Goal: Task Accomplishment & Management: Manage account settings

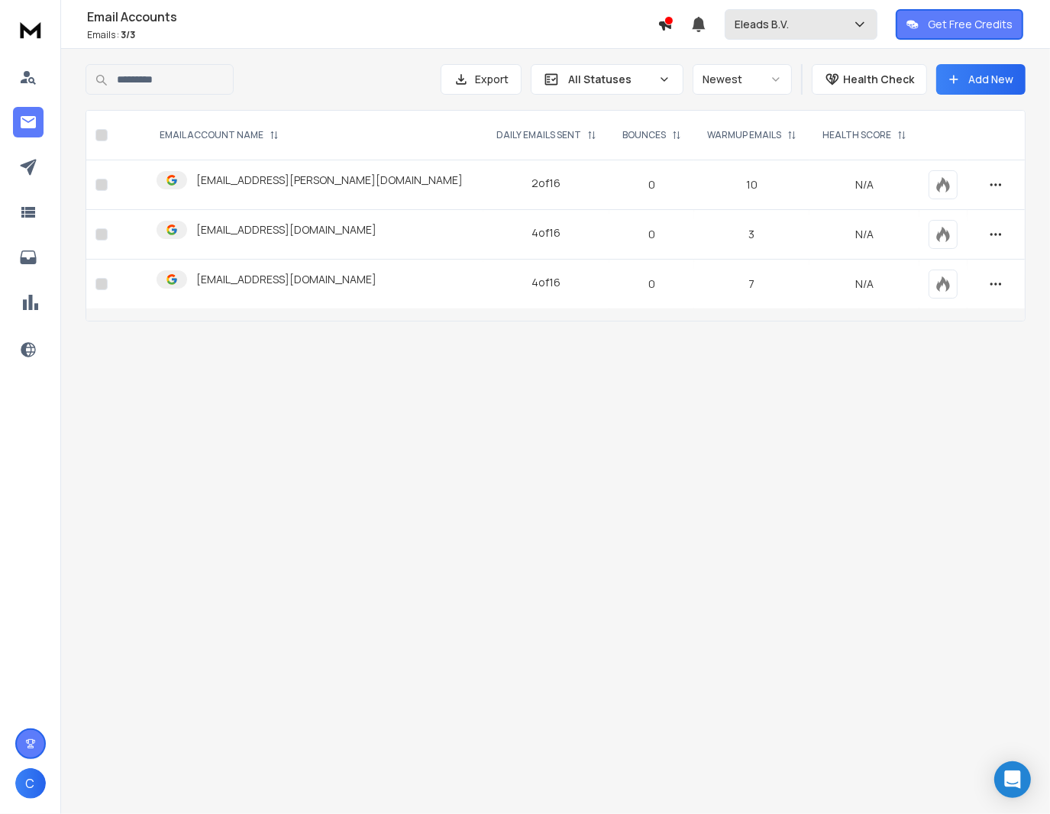
click at [772, 24] on p "Eleads B.V." at bounding box center [764, 24] width 60 height 15
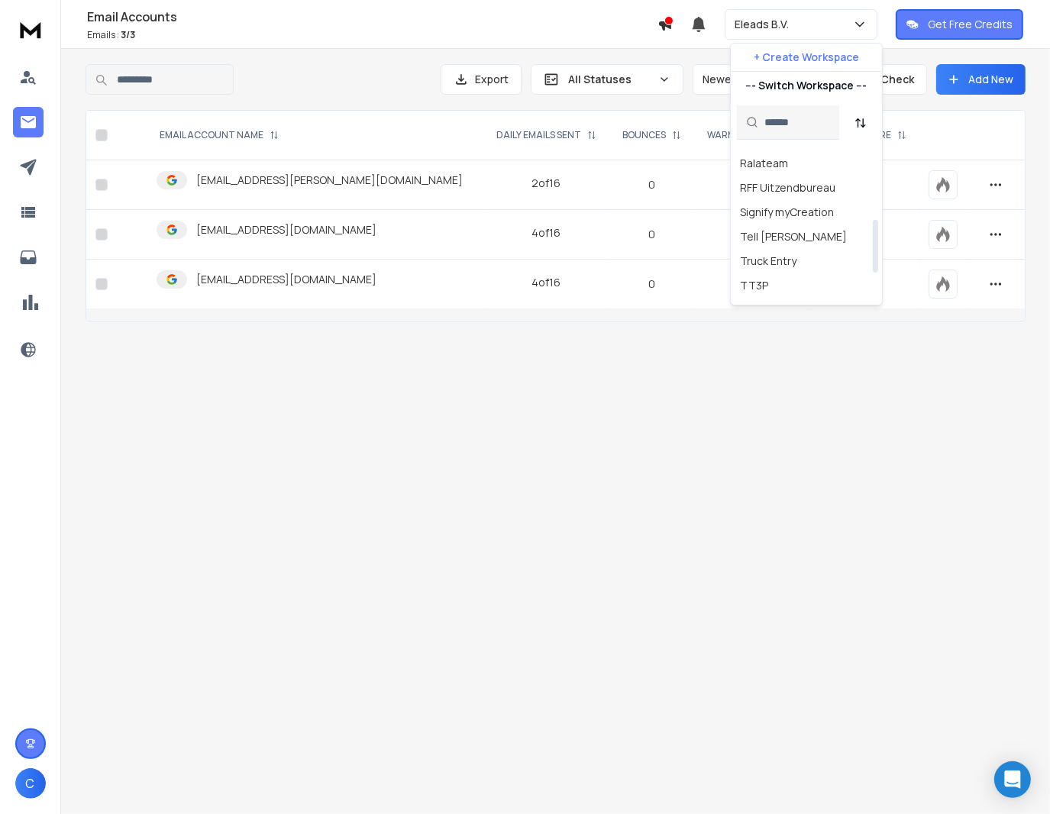
scroll to position [229, 0]
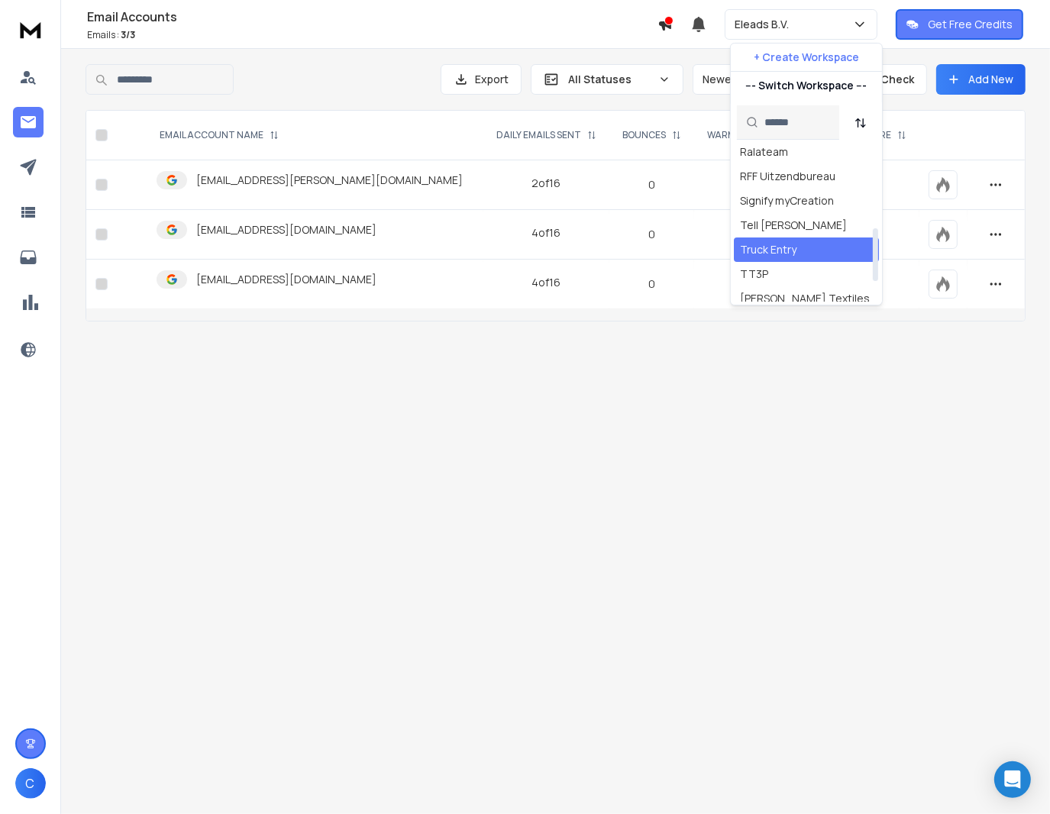
click at [776, 255] on div "Truck Entry" at bounding box center [768, 249] width 56 height 15
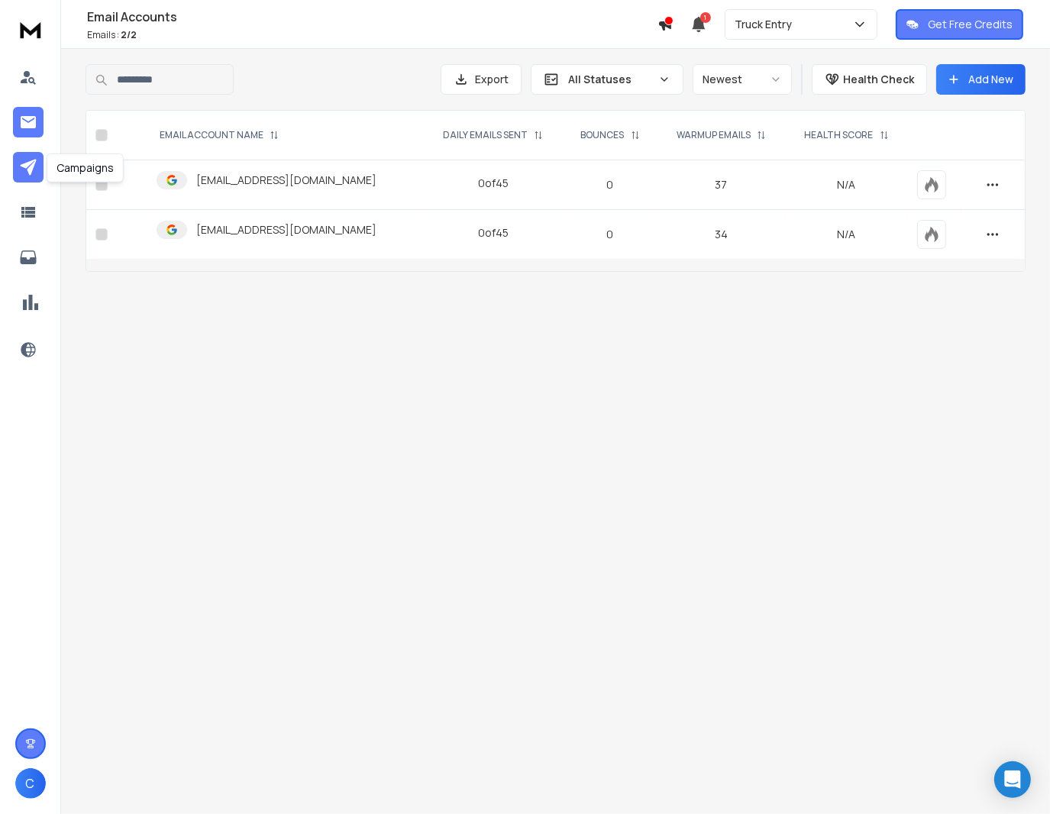
click at [31, 160] on icon at bounding box center [28, 167] width 16 height 16
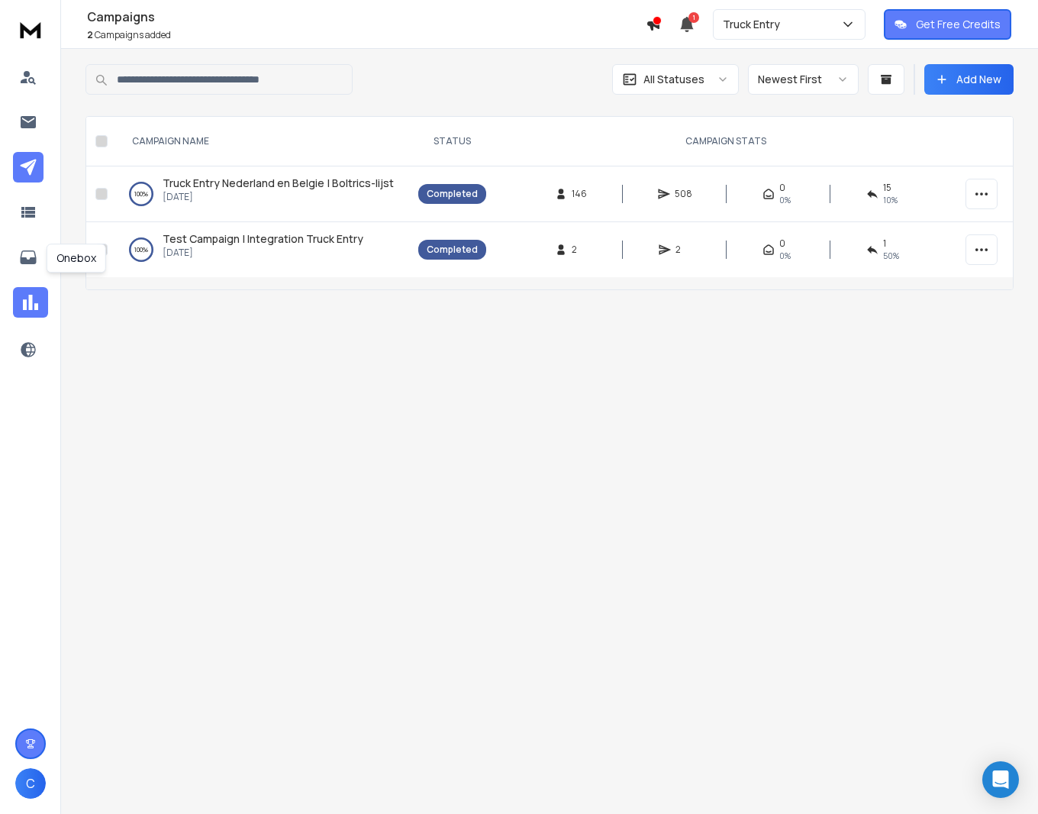
click at [21, 304] on icon at bounding box center [30, 302] width 23 height 23
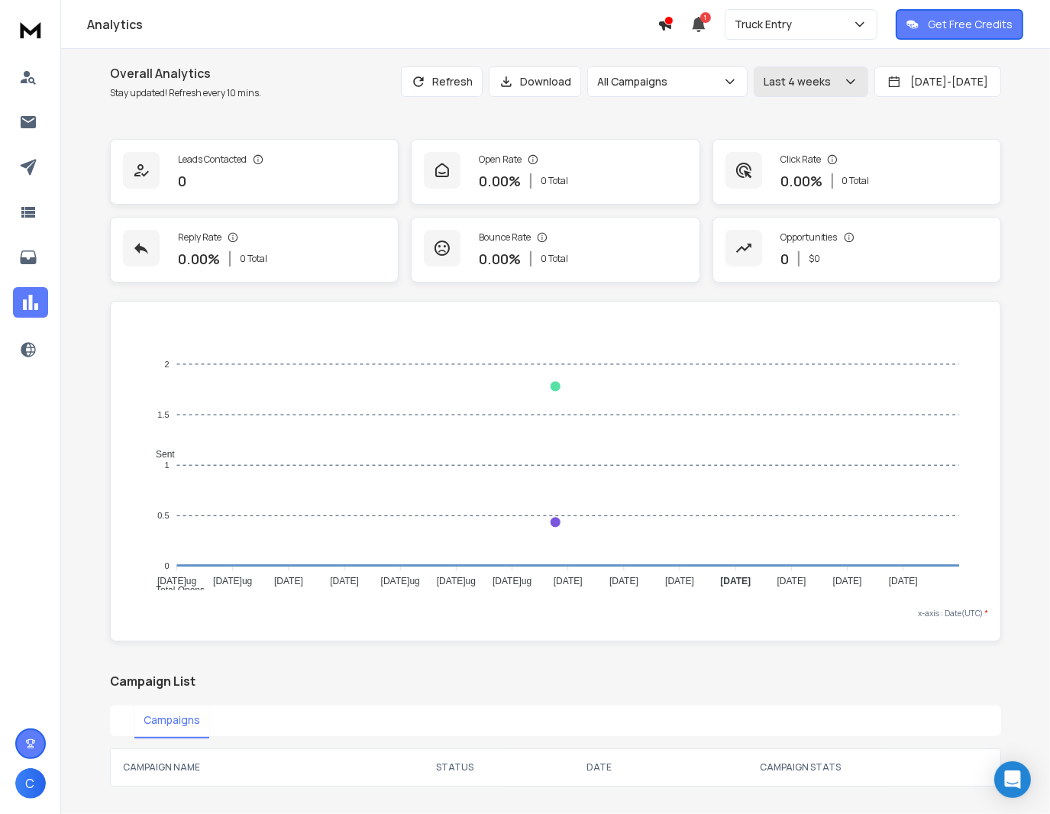
click at [763, 88] on p "Last 4 weeks" at bounding box center [799, 81] width 73 height 15
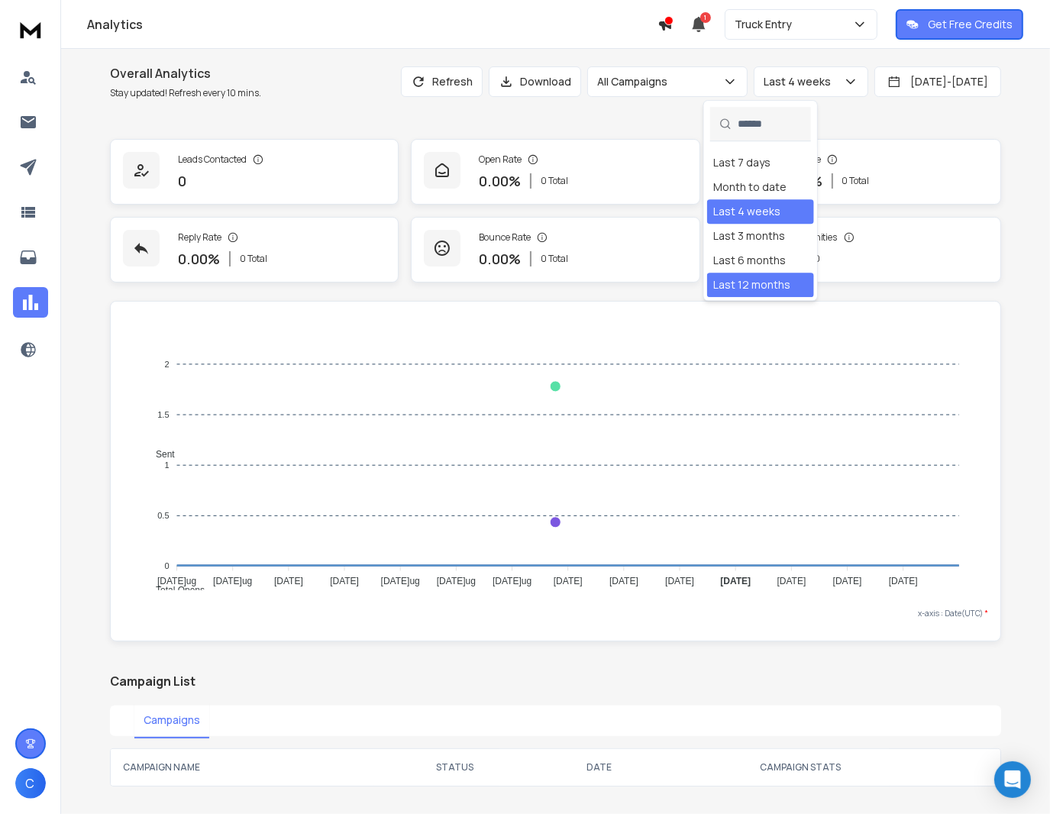
click at [742, 292] on div "Last 12 months" at bounding box center [760, 285] width 107 height 24
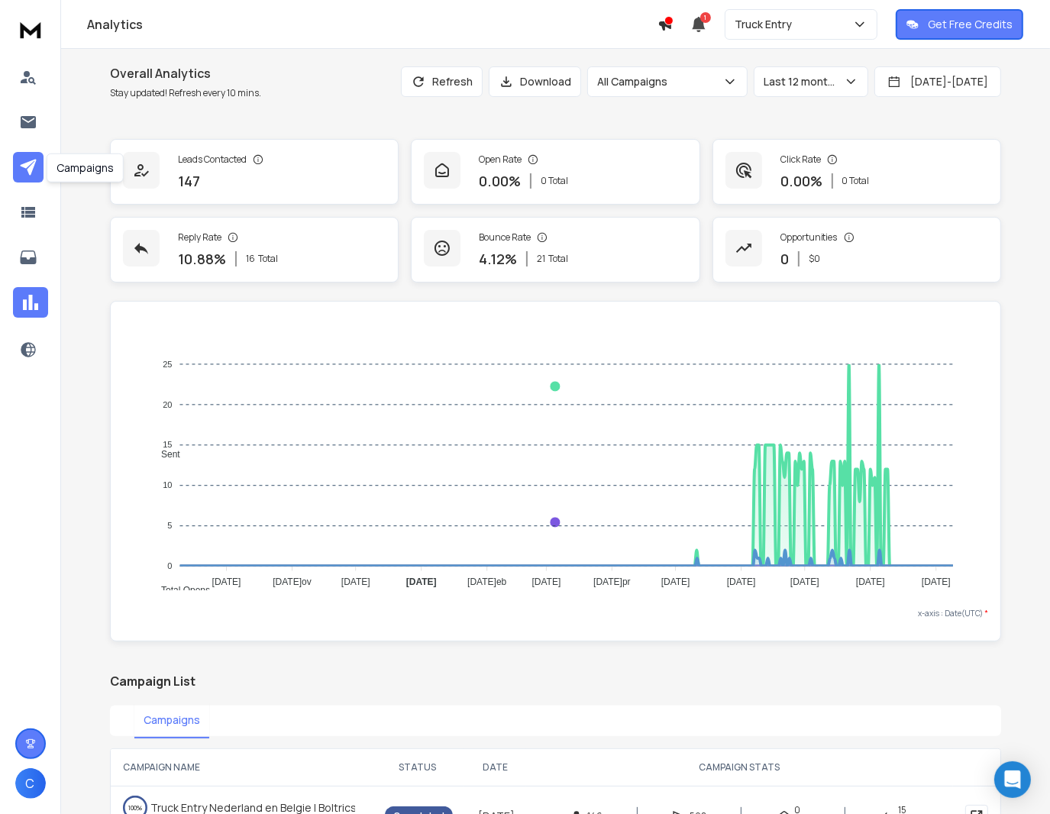
click at [40, 161] on link at bounding box center [28, 167] width 31 height 31
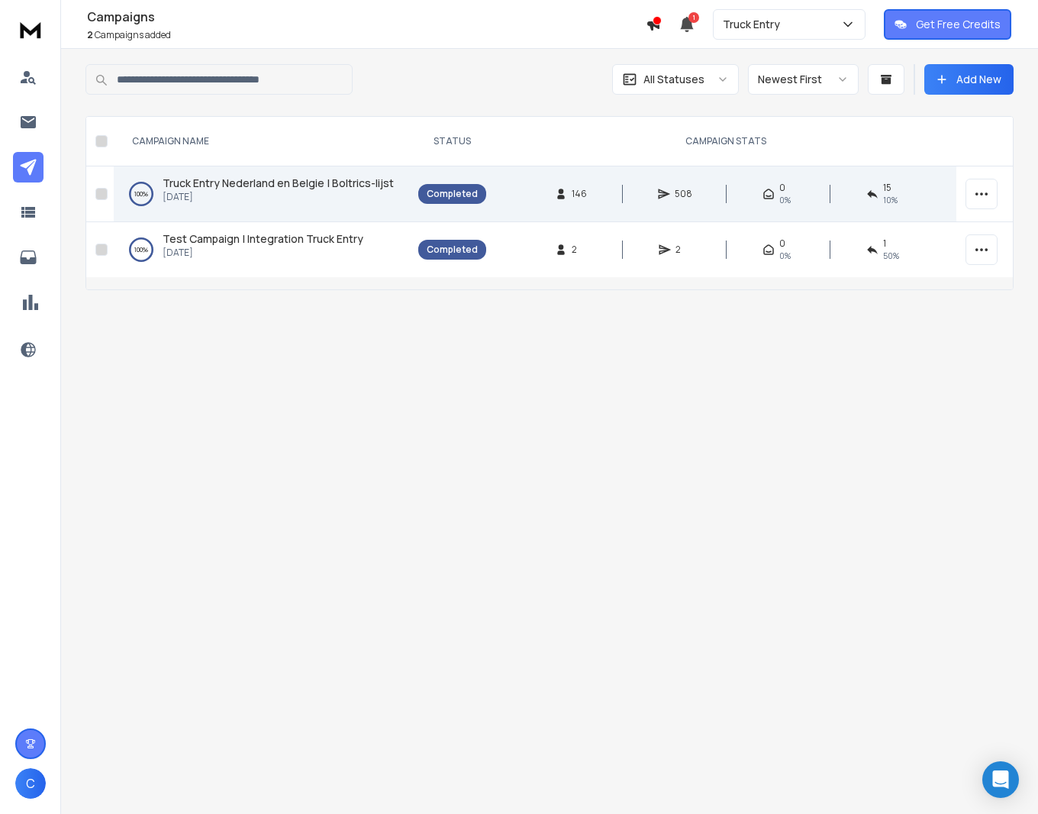
click at [253, 184] on span "Truck Entry Nederland en Belgie | Boltrics-lijst" at bounding box center [278, 183] width 231 height 15
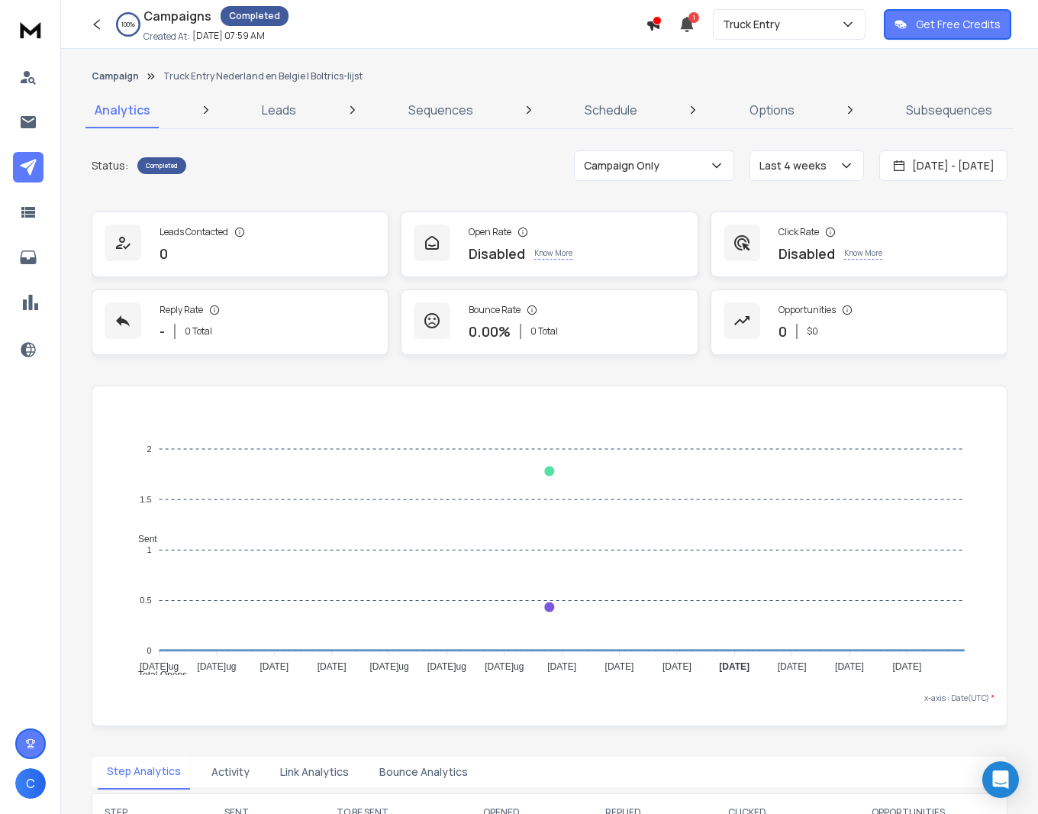
click at [274, 104] on p "Leads" at bounding box center [279, 110] width 34 height 18
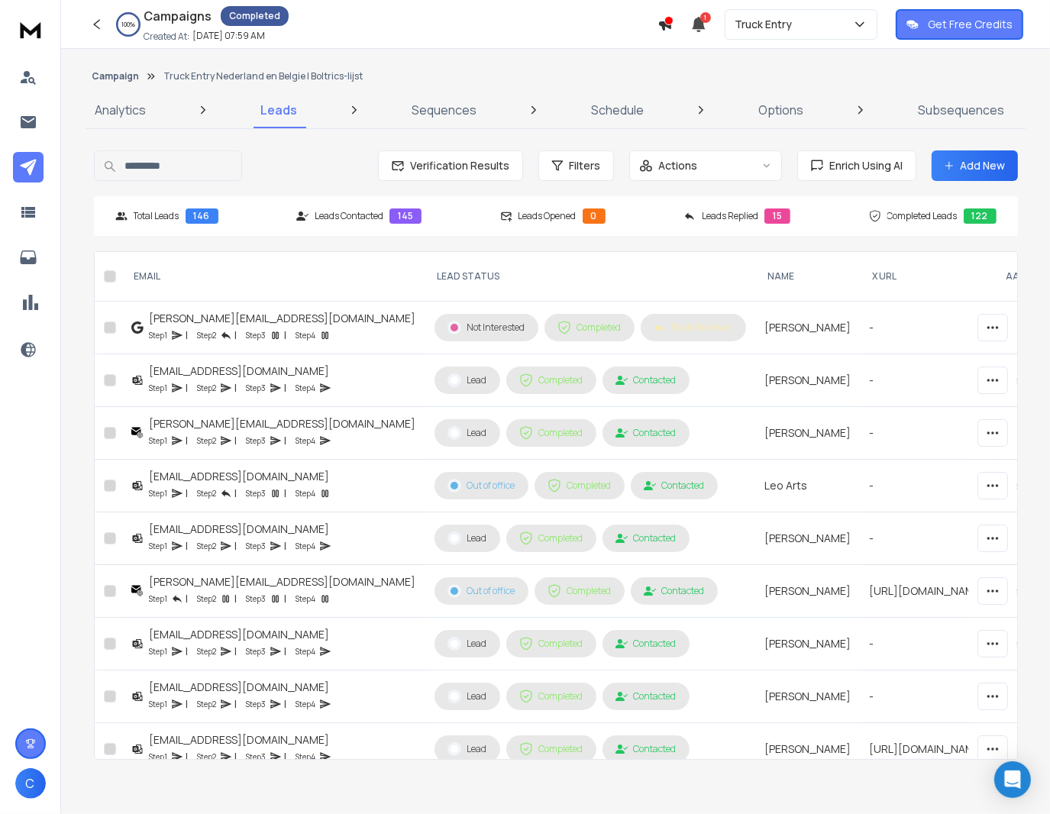
click at [327, 331] on div "Step 1 | Step 2 | Step 3 | Step 4" at bounding box center [283, 334] width 266 height 15
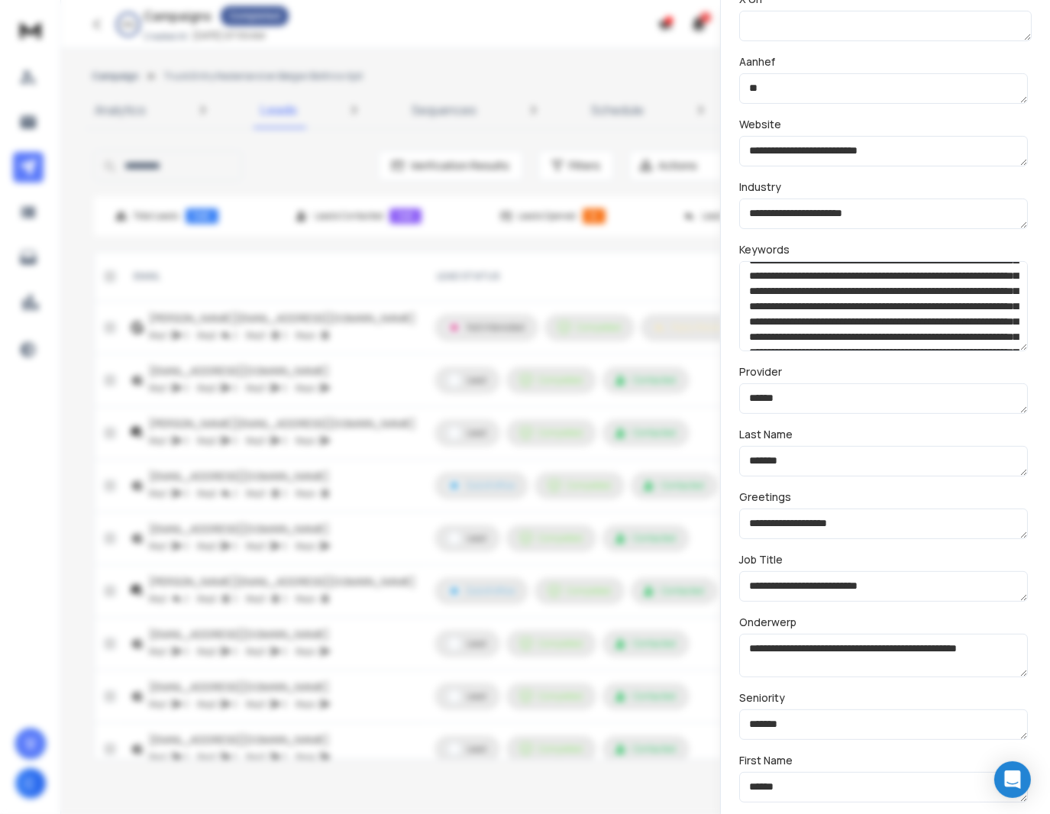
scroll to position [305, 0]
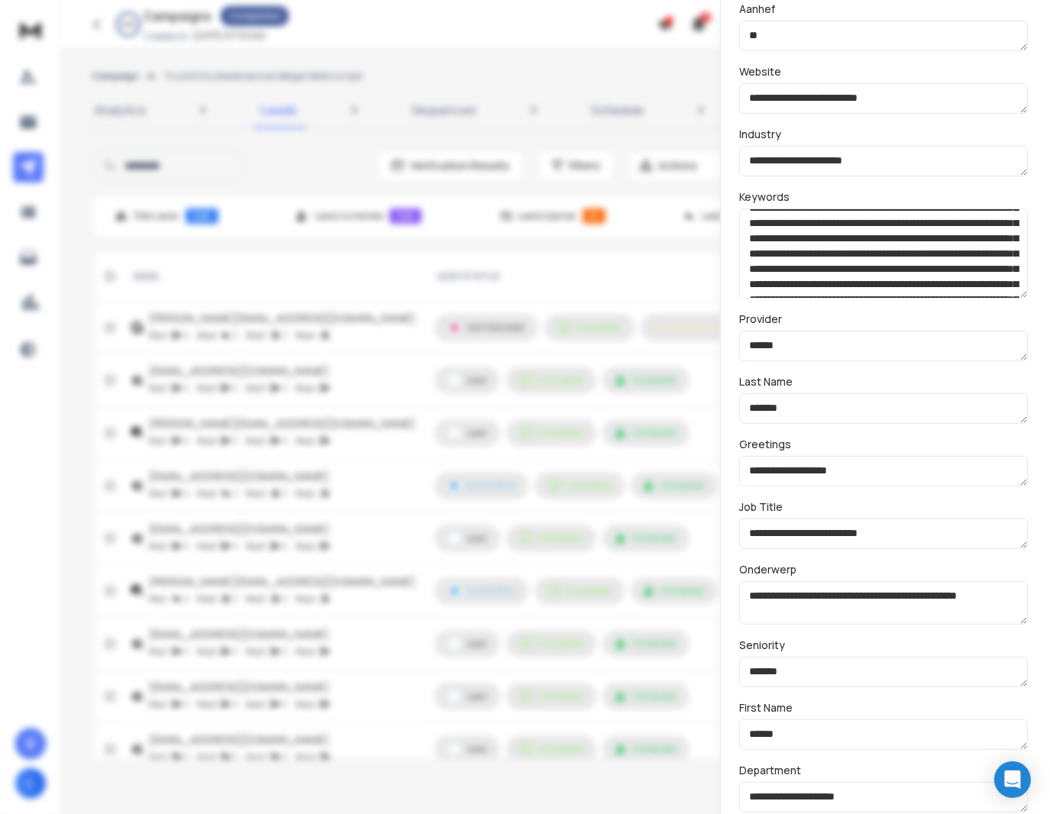
click at [863, 605] on textarea "**********" at bounding box center [883, 603] width 289 height 44
click at [390, 425] on div at bounding box center [525, 407] width 1050 height 814
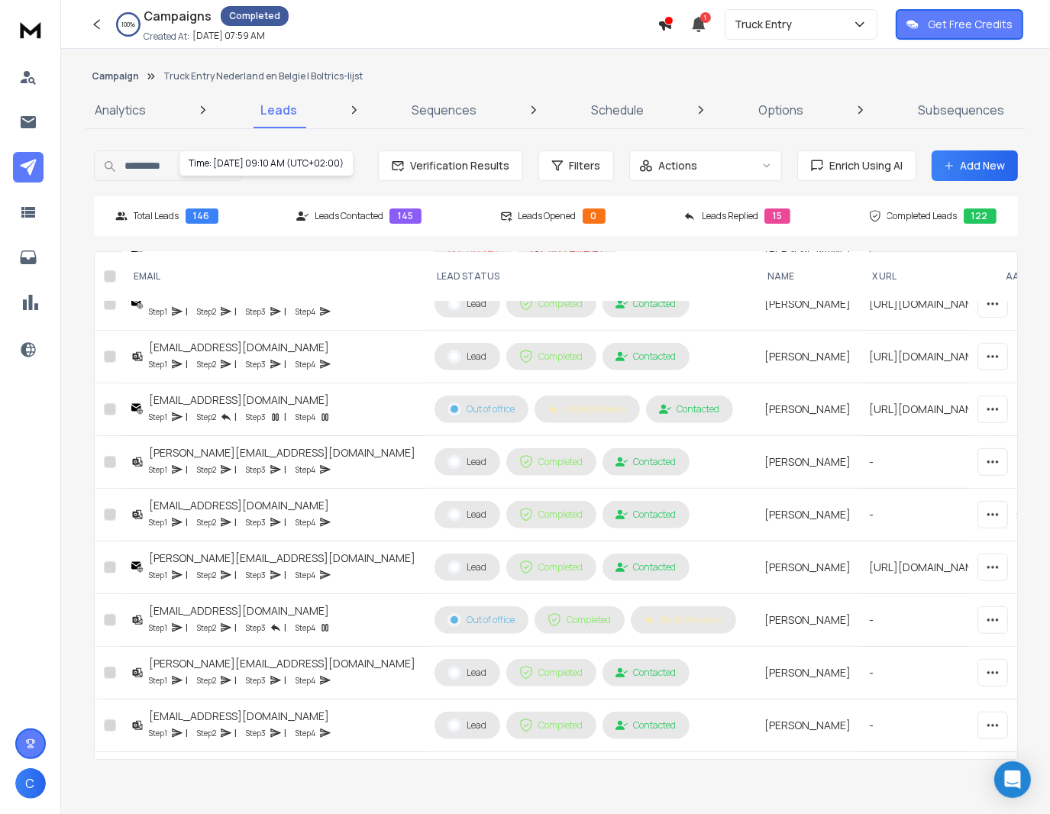
scroll to position [763, 0]
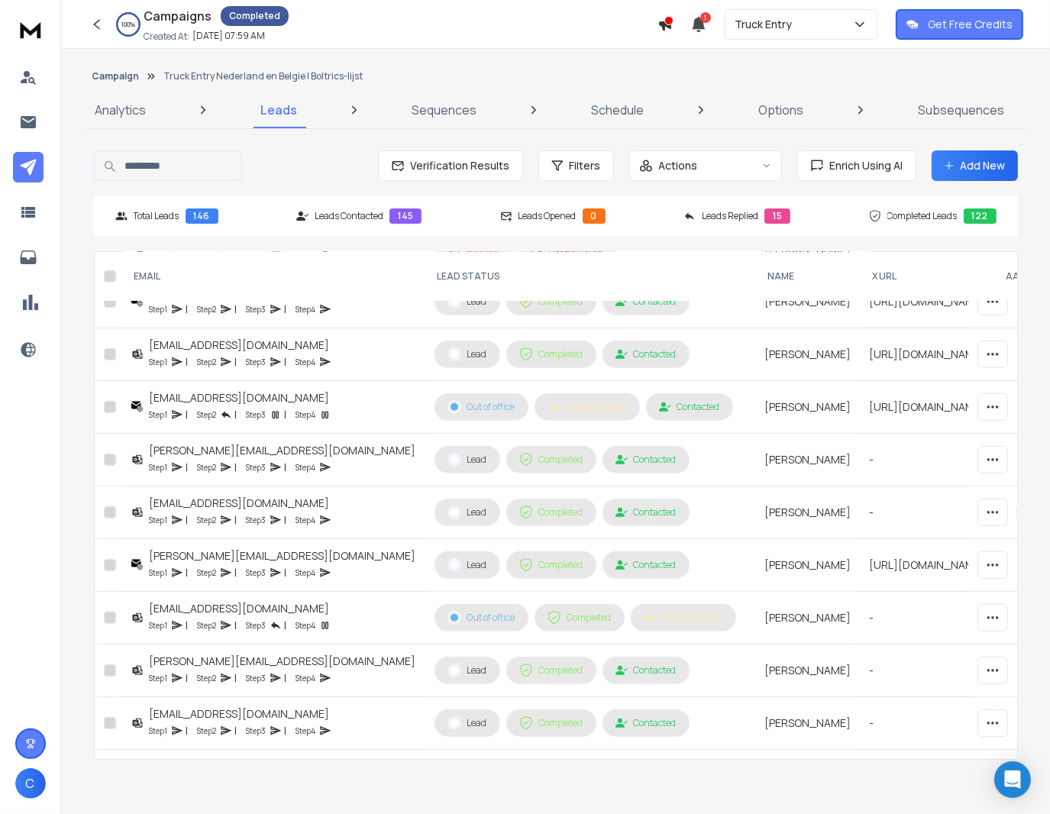
click at [318, 211] on div "Step 1 | Step 2 | Step 3 | Step 4" at bounding box center [241, 203] width 182 height 15
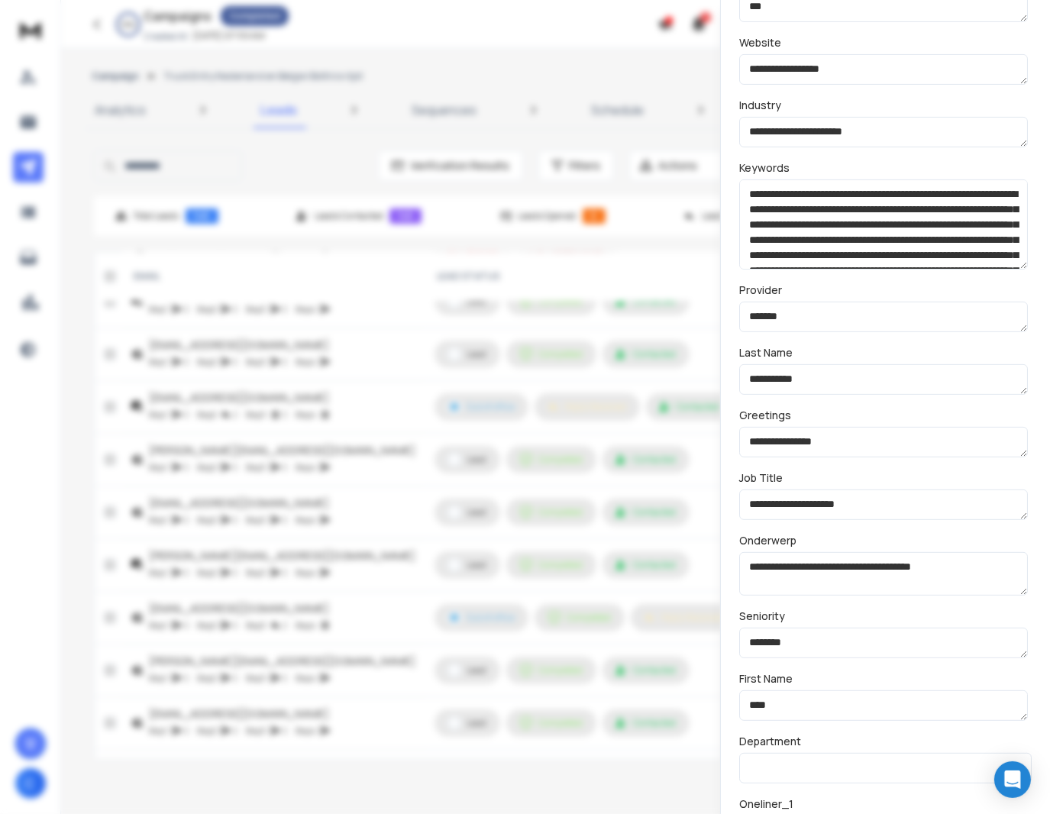
scroll to position [382, 0]
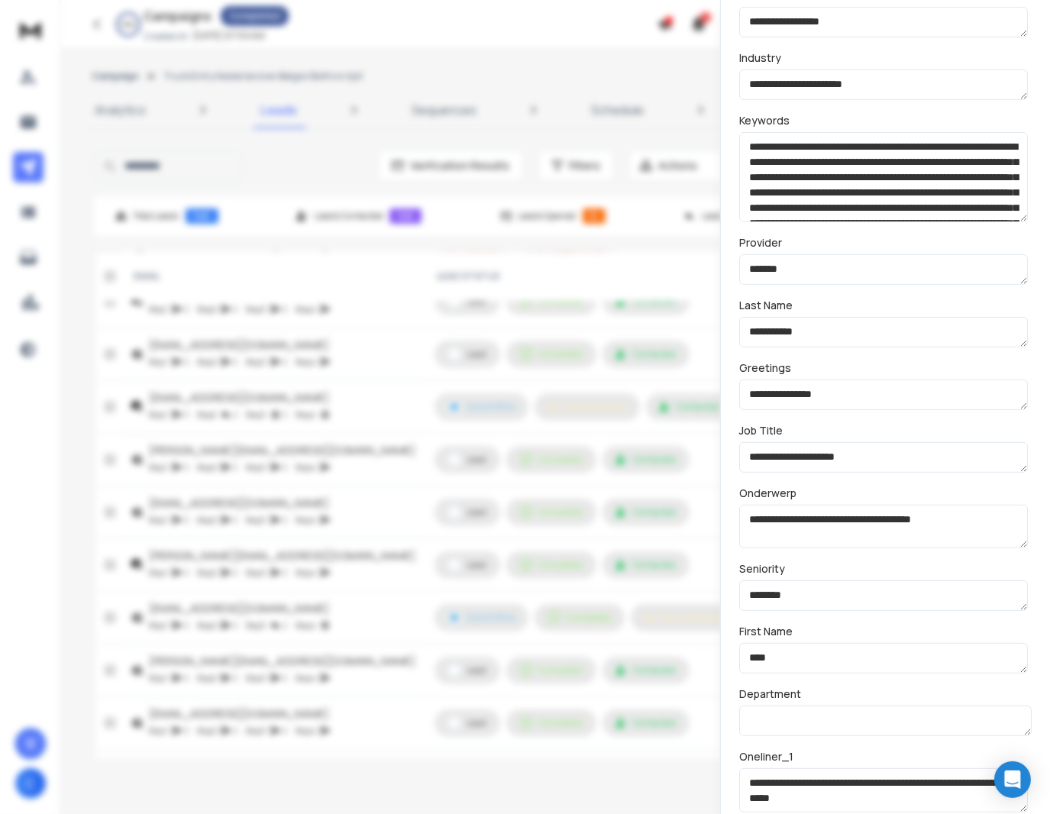
click at [899, 517] on textarea "**********" at bounding box center [883, 527] width 289 height 44
click at [521, 468] on div at bounding box center [525, 407] width 1050 height 814
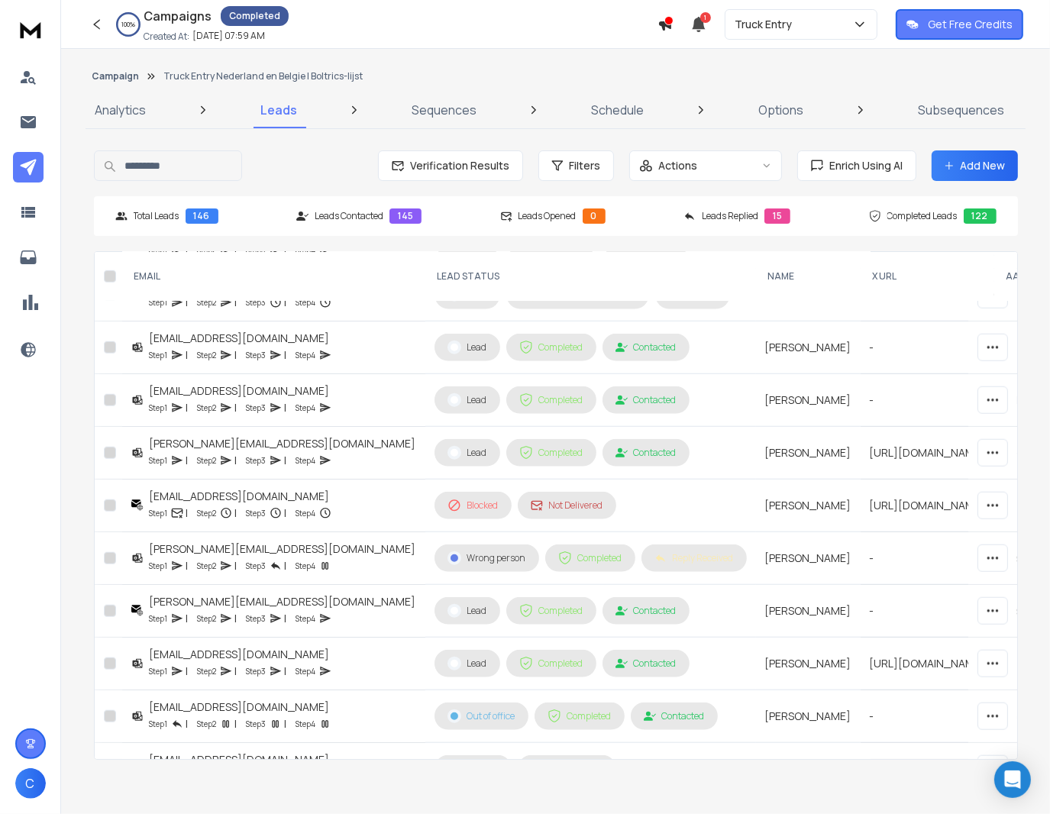
scroll to position [1298, 0]
click at [308, 82] on div "[EMAIL_ADDRESS][DOMAIN_NAME]" at bounding box center [241, 73] width 182 height 15
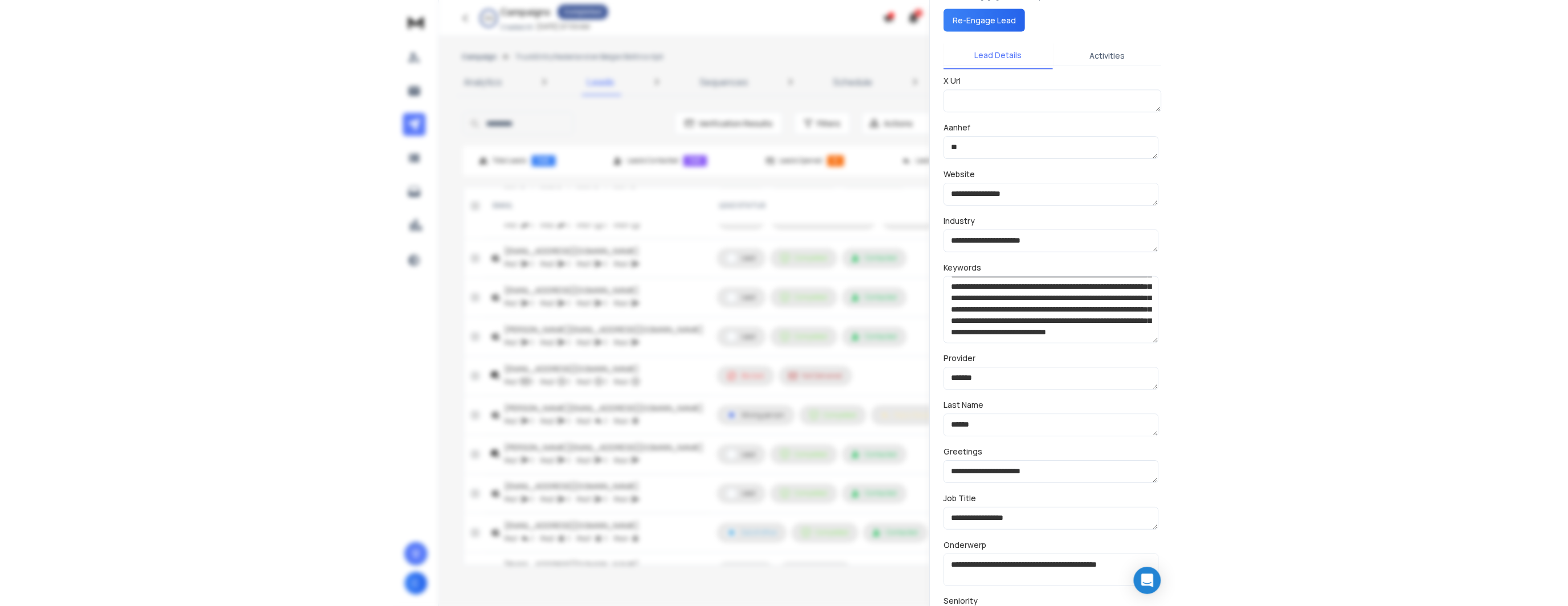
scroll to position [114, 0]
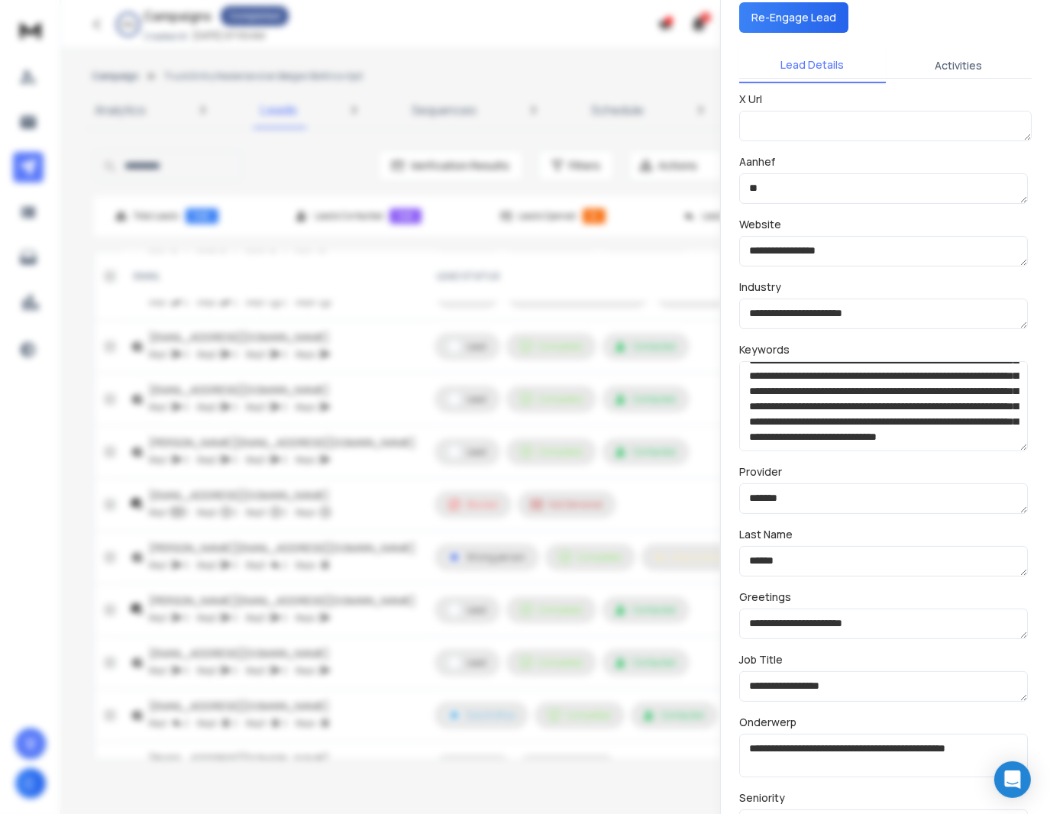
click at [829, 744] on textarea "**********" at bounding box center [883, 756] width 289 height 44
